Goal: Information Seeking & Learning: Learn about a topic

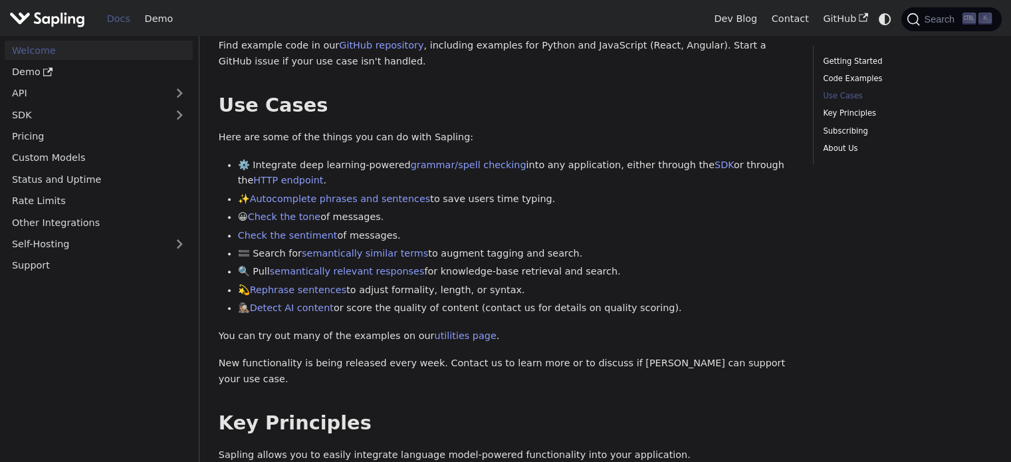
scroll to position [532, 0]
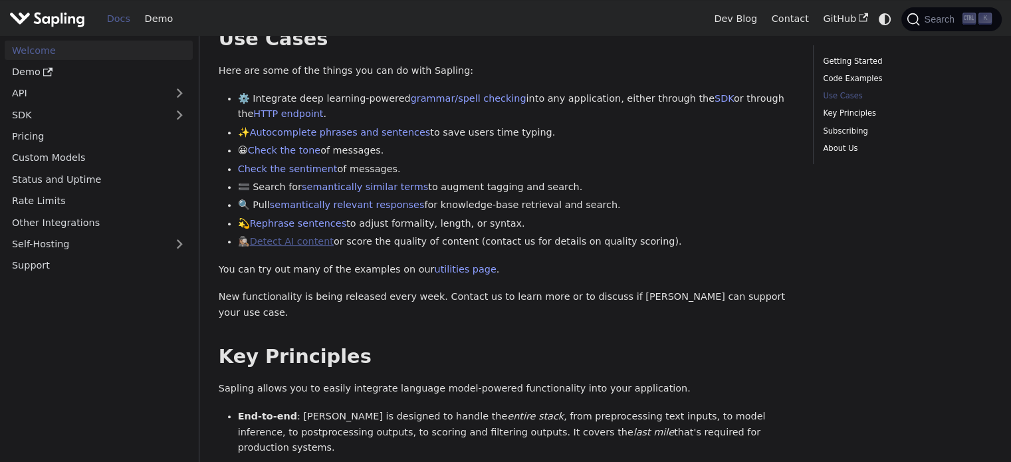
click at [268, 239] on link "Detect AI content" at bounding box center [292, 241] width 84 height 11
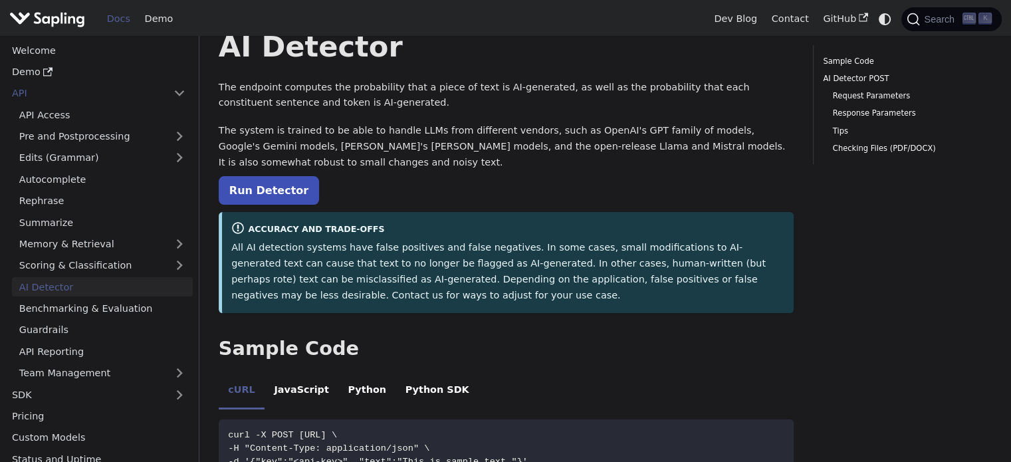
scroll to position [66, 0]
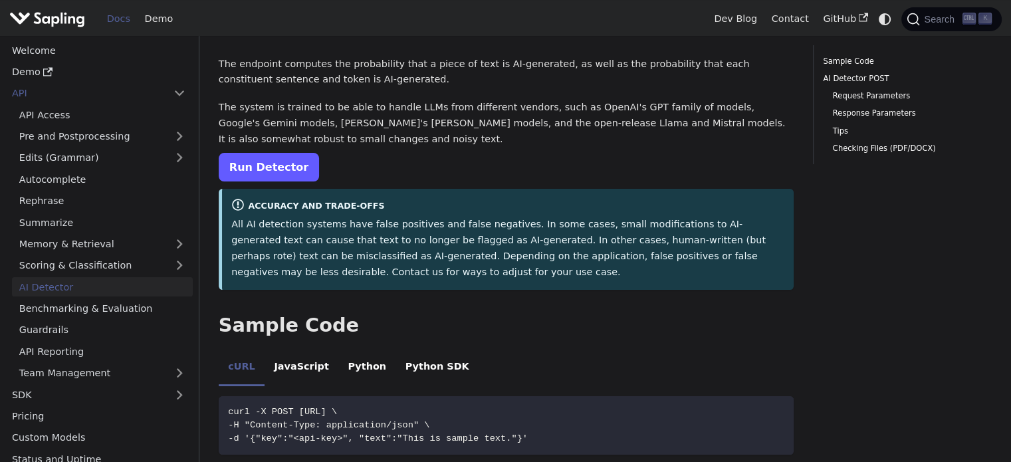
click at [287, 172] on link "Run Detector" at bounding box center [269, 167] width 100 height 29
